Goal: Task Accomplishment & Management: Use online tool/utility

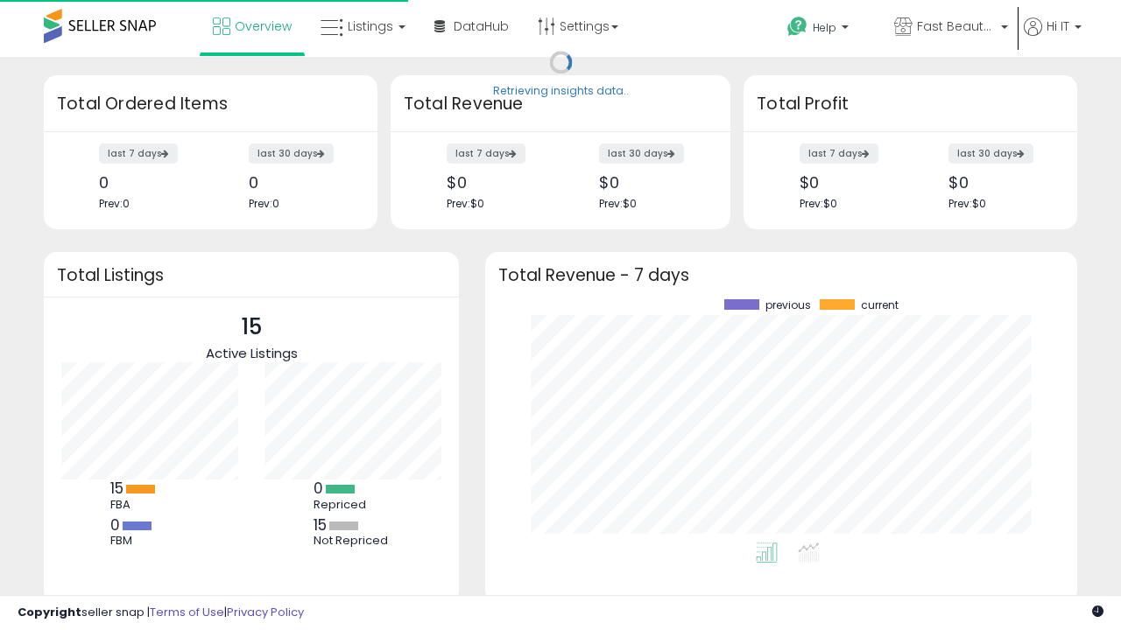
scroll to position [243, 557]
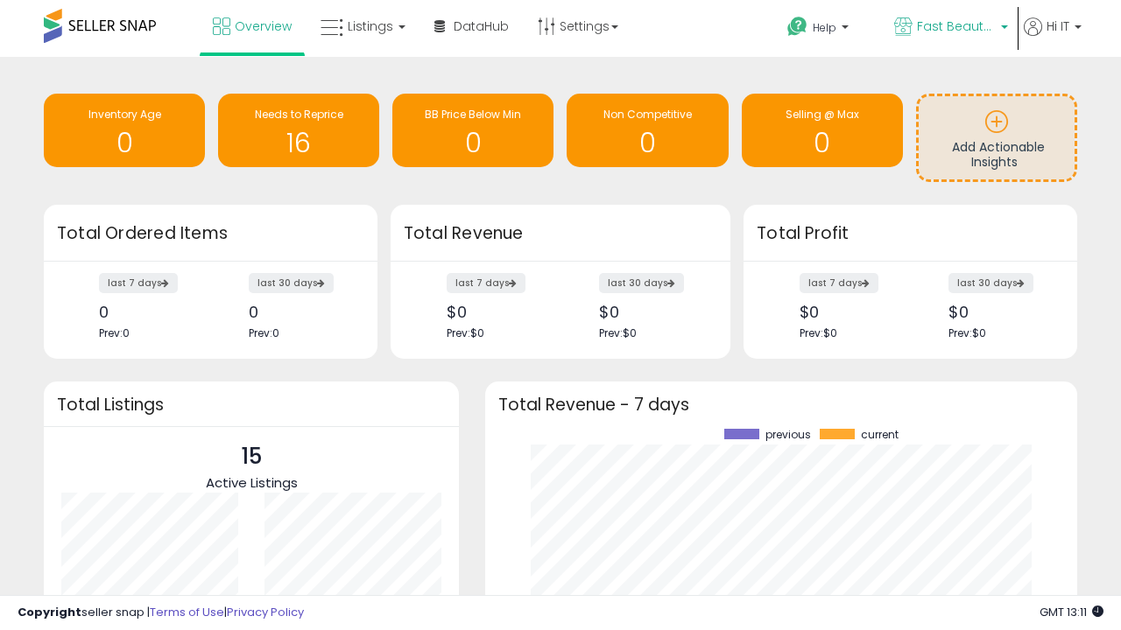
click at [949, 28] on span "Fast Beauty ([GEOGRAPHIC_DATA])" at bounding box center [956, 27] width 79 height 18
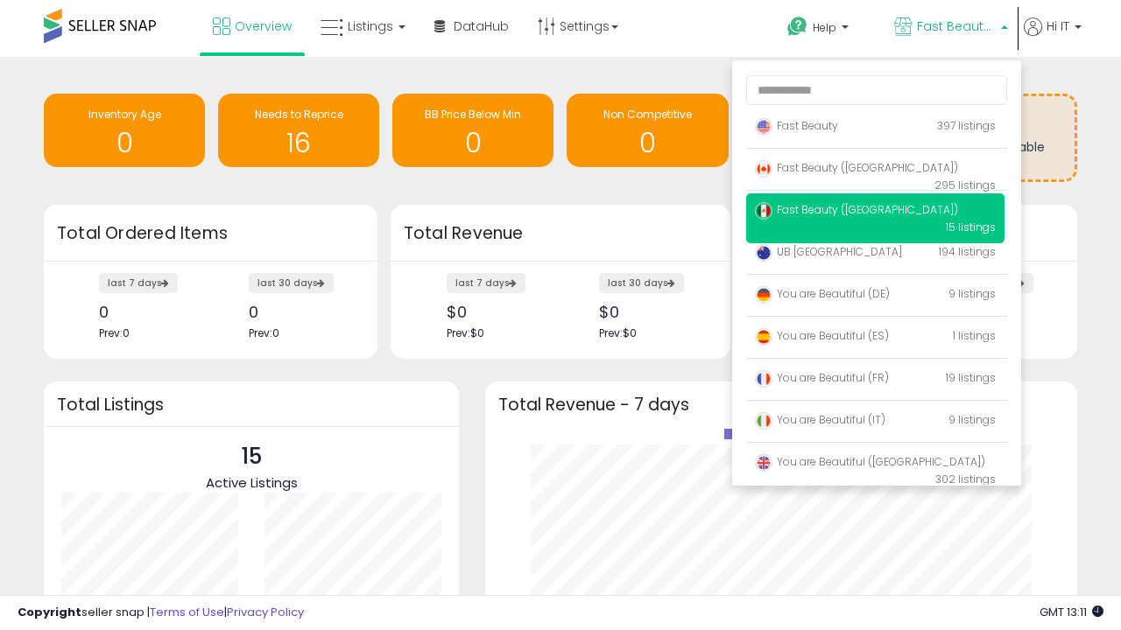
click at [875, 213] on span "Fast Beauty ([GEOGRAPHIC_DATA])" at bounding box center [856, 209] width 203 height 15
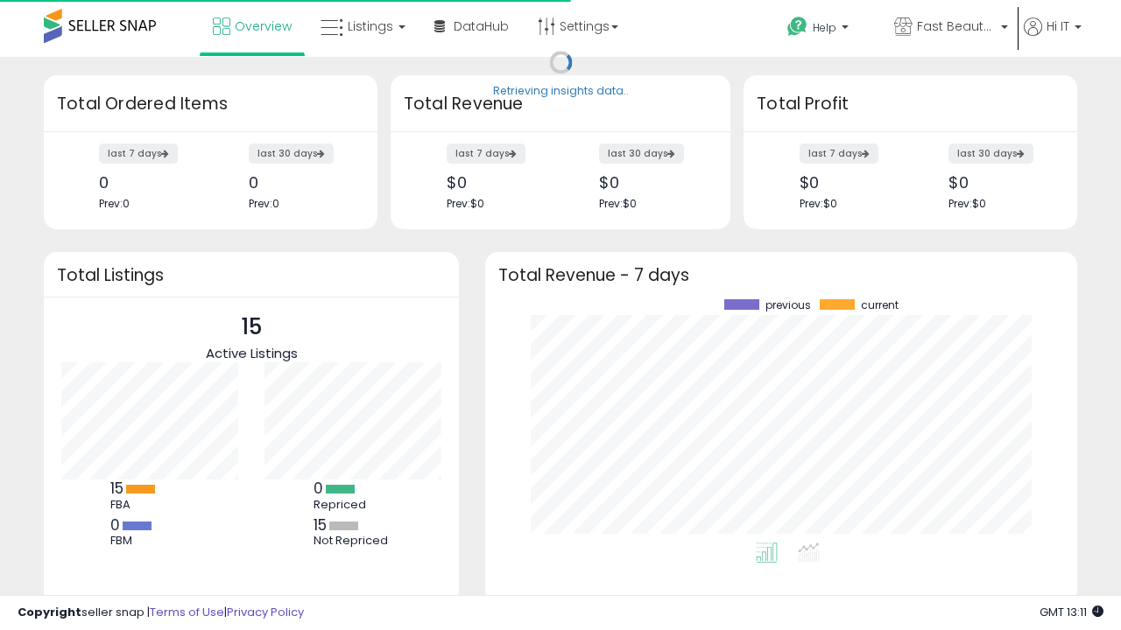
scroll to position [243, 557]
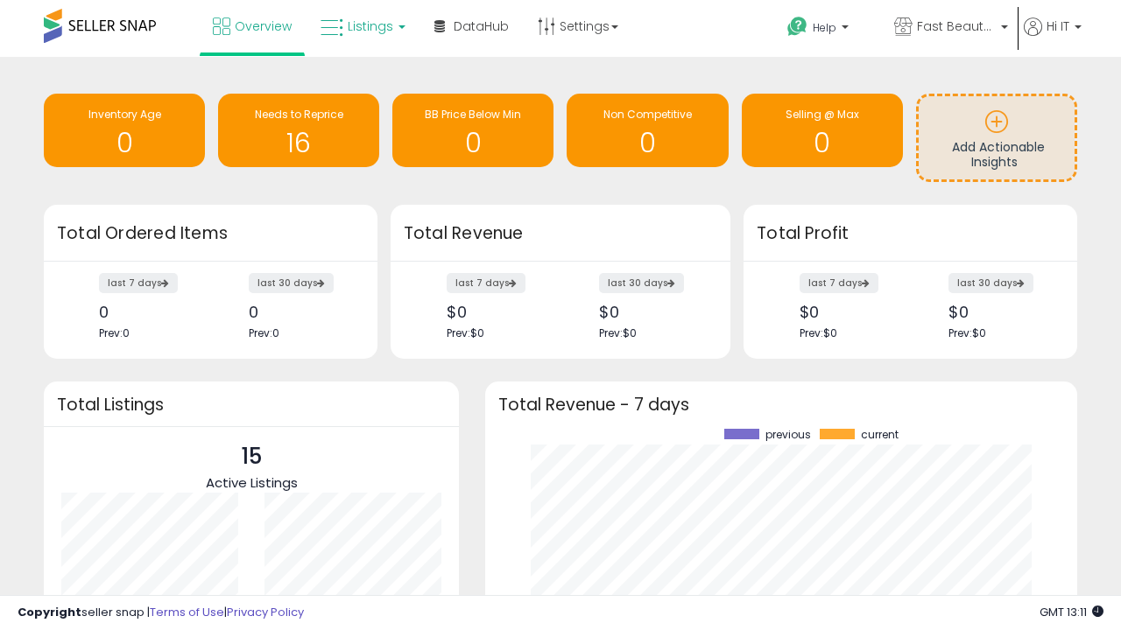
click at [361, 26] on span "Listings" at bounding box center [371, 27] width 46 height 18
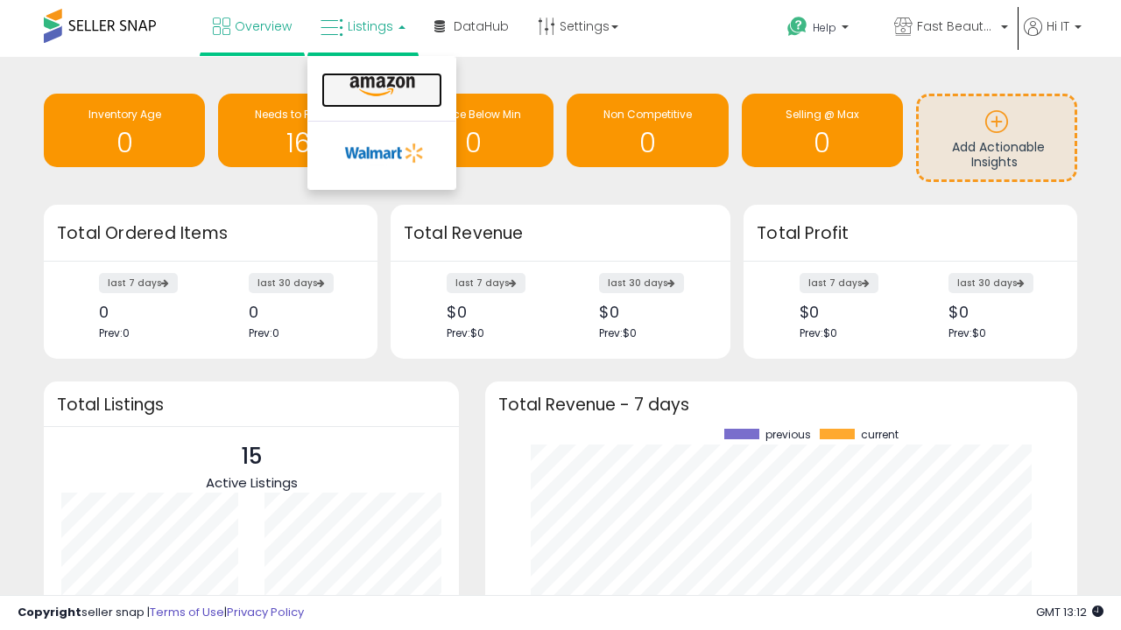
click at [380, 87] on icon at bounding box center [382, 86] width 76 height 23
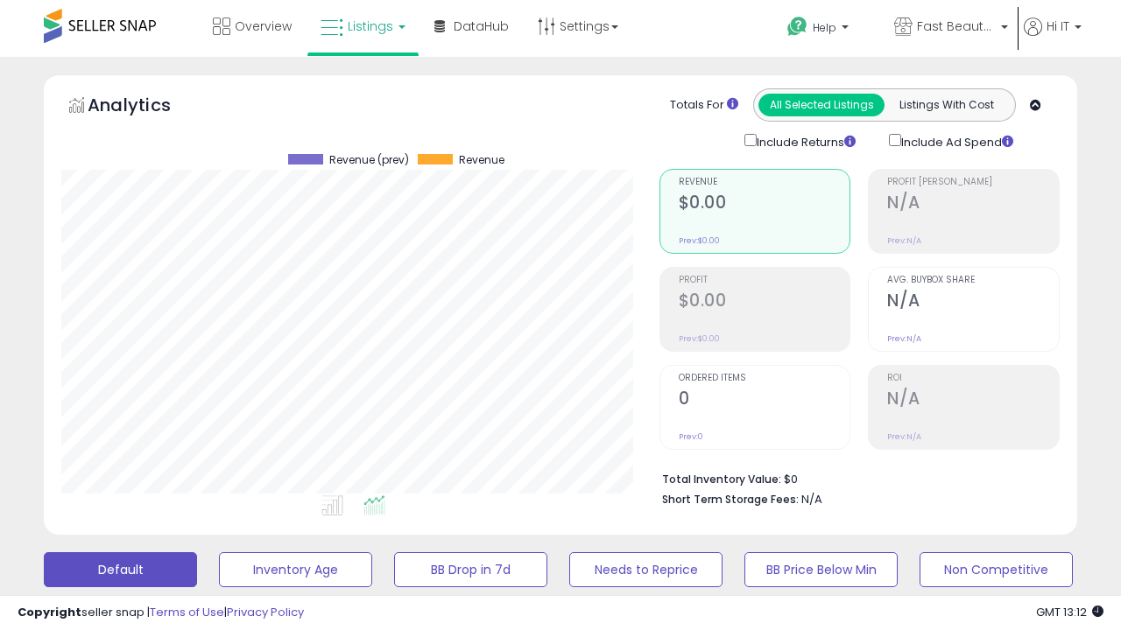
scroll to position [340, 0]
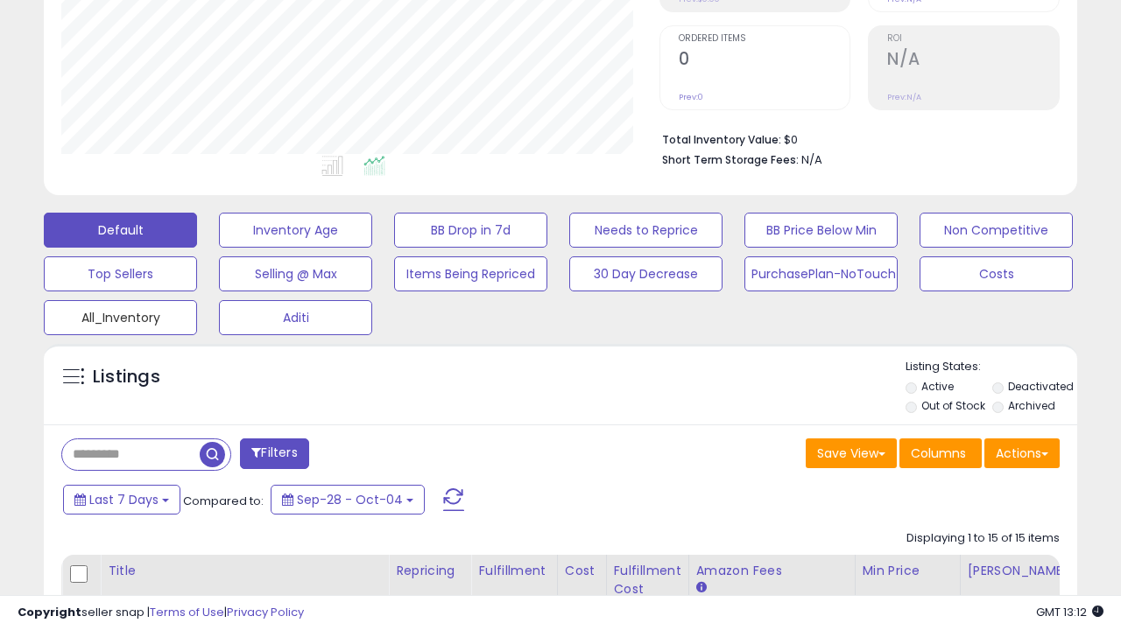
click at [120, 314] on button "All_Inventory" at bounding box center [120, 317] width 153 height 35
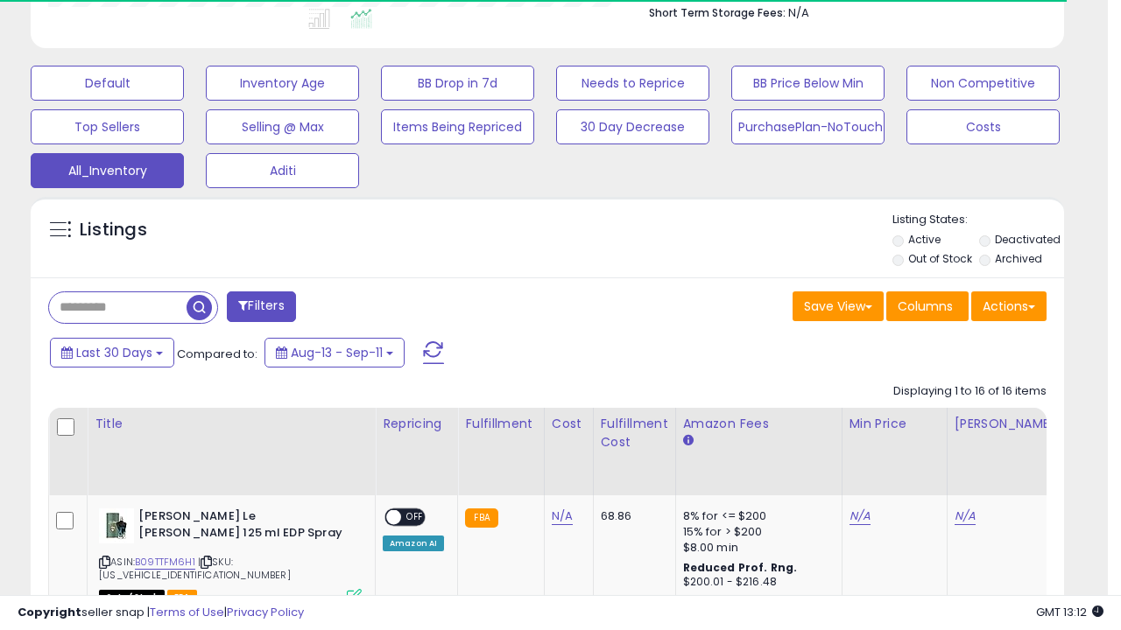
scroll to position [0, 0]
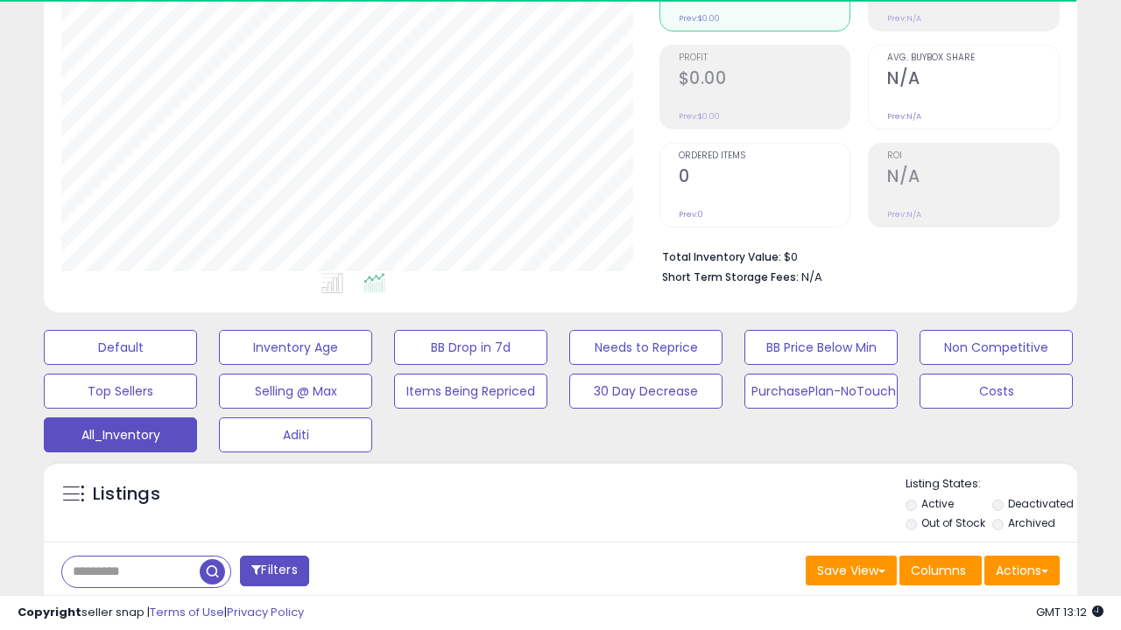
click at [124, 609] on span "Last 30 Days" at bounding box center [127, 618] width 76 height 18
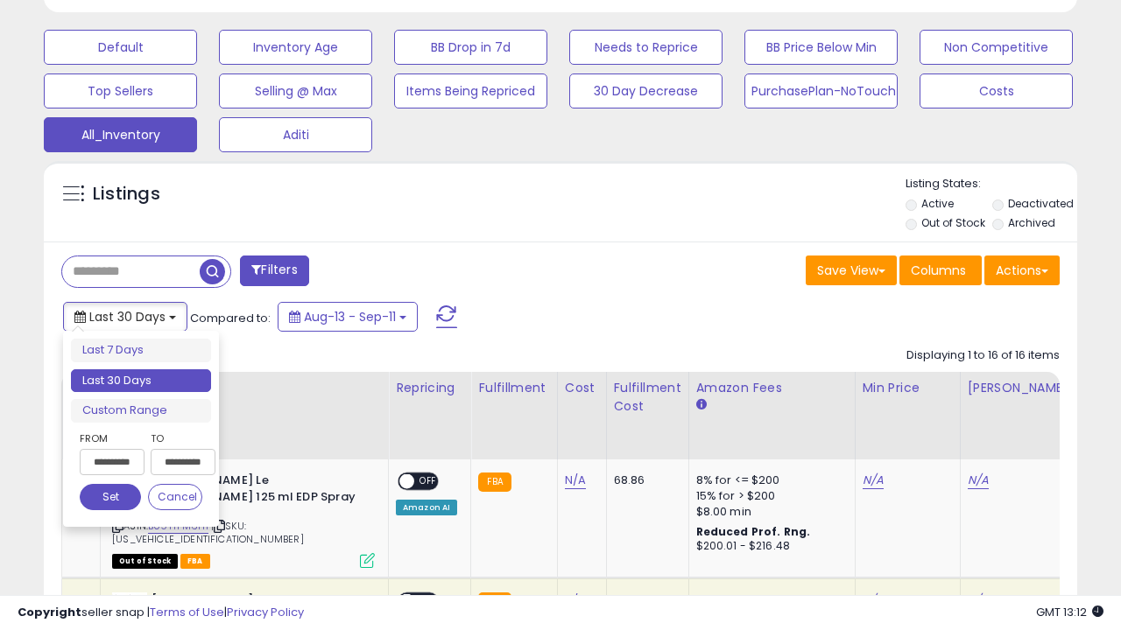
scroll to position [359, 597]
click at [141, 381] on li "Last 30 Days" at bounding box center [141, 381] width 140 height 24
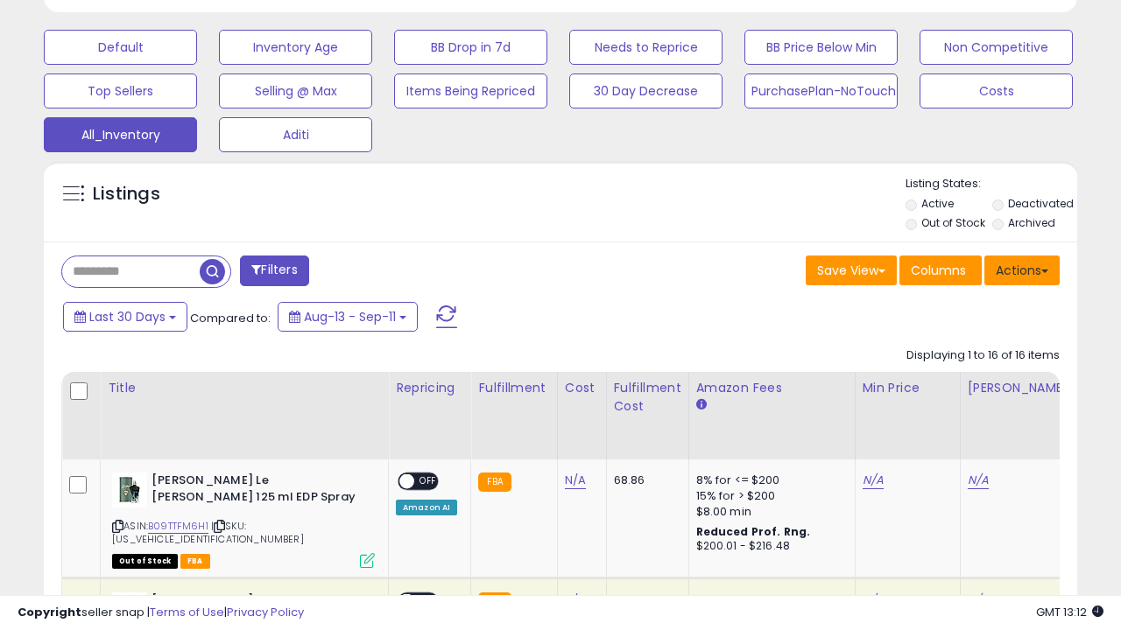
click at [1022, 269] on button "Actions" at bounding box center [1021, 271] width 75 height 30
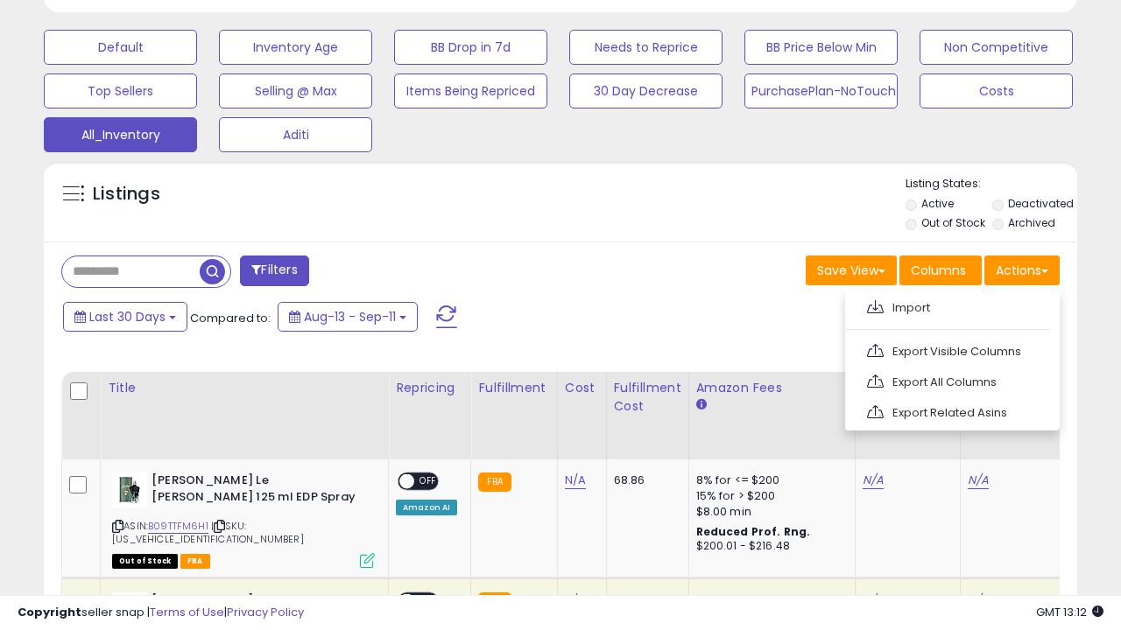
click at [950, 380] on link "Export All Columns" at bounding box center [951, 382] width 192 height 27
